Goal: Find specific page/section: Find specific page/section

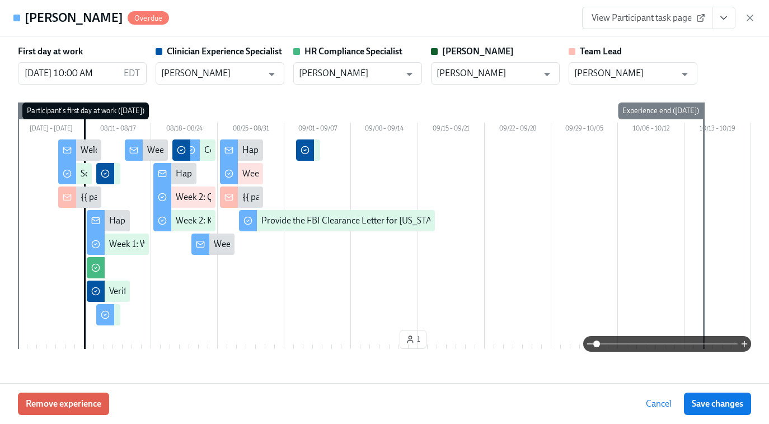
scroll to position [0, 6509]
click at [748, 20] on icon "button" at bounding box center [750, 18] width 6 height 6
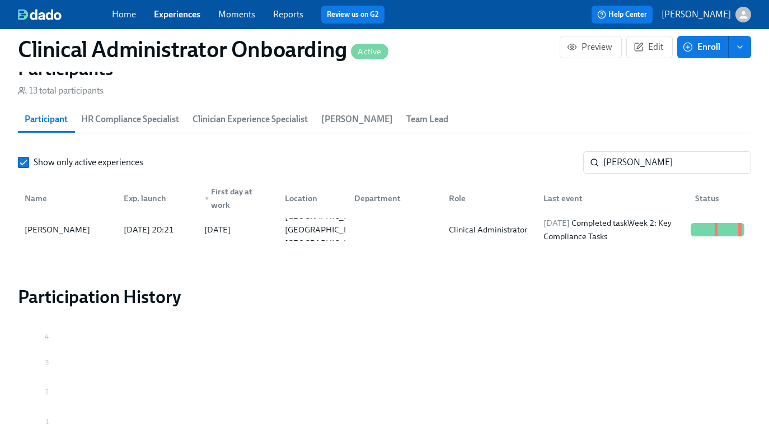
click at [183, 17] on link "Experiences" at bounding box center [177, 14] width 46 height 11
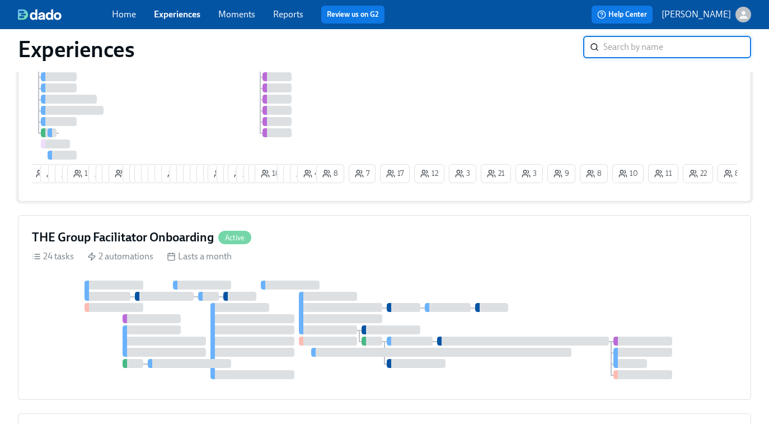
scroll to position [194, 0]
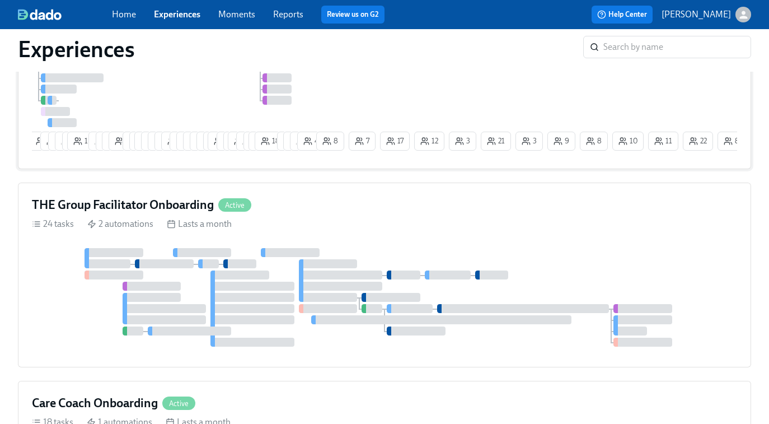
click at [379, 275] on div at bounding box center [341, 274] width 84 height 9
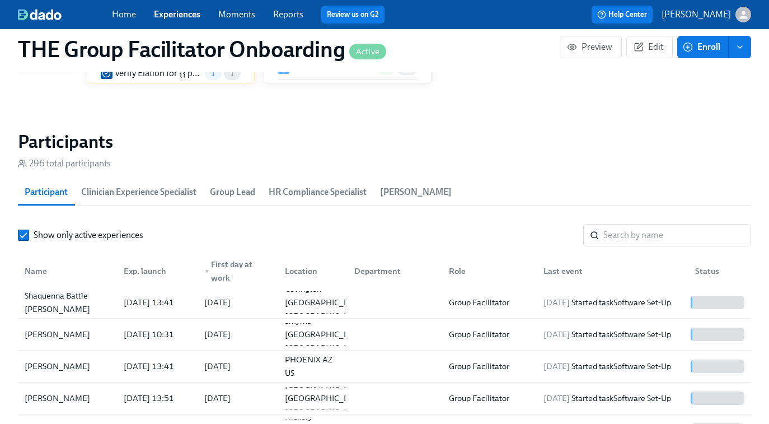
scroll to position [0, 14675]
click at [616, 233] on input "search" at bounding box center [677, 235] width 148 height 22
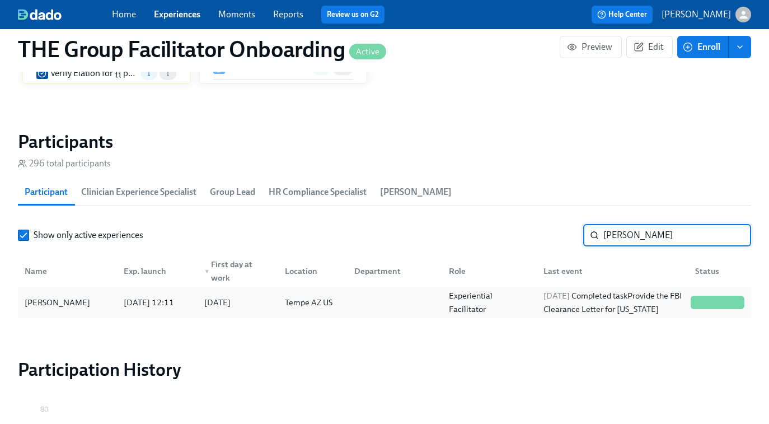
type input "[PERSON_NAME]"
click at [482, 307] on div "Experiential Facilitator" at bounding box center [489, 302] width 90 height 27
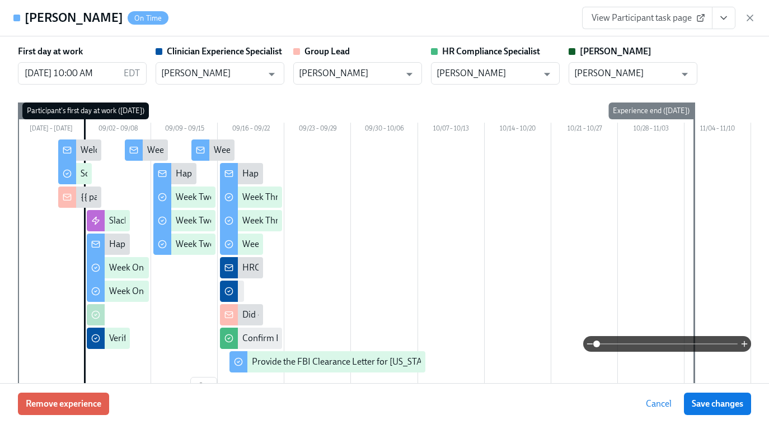
click at [651, 20] on span "View Participant task page" at bounding box center [647, 17] width 111 height 11
click at [751, 22] on icon "button" at bounding box center [749, 17] width 11 height 11
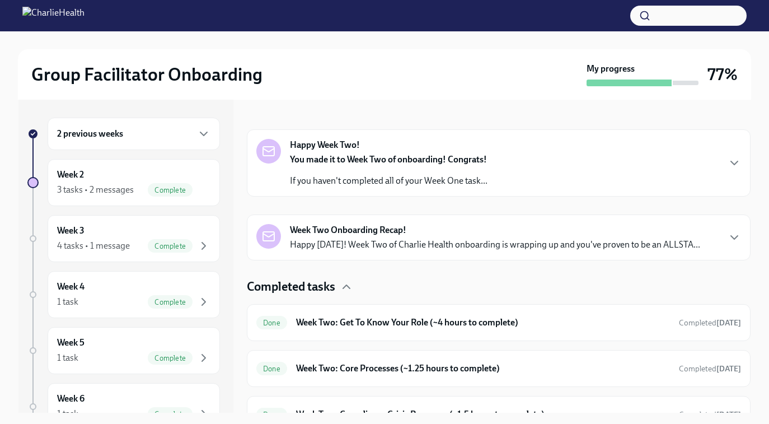
scroll to position [187, 0]
